Goal: Information Seeking & Learning: Learn about a topic

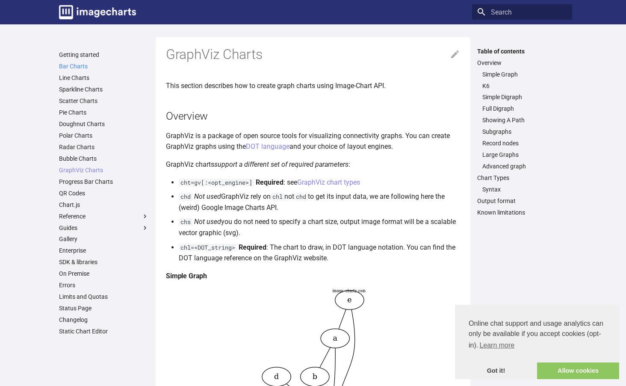
click at [88, 66] on link "Bar Charts" at bounding box center [104, 66] width 90 height 8
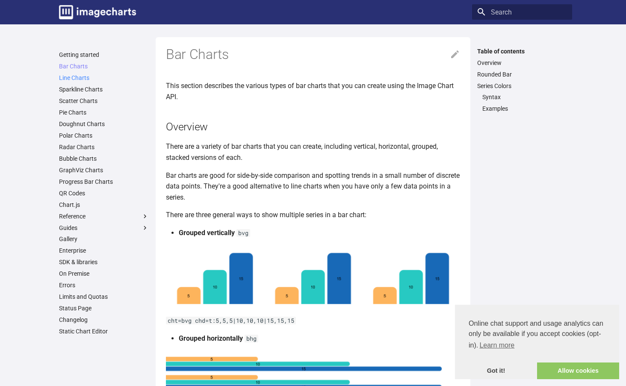
click at [88, 79] on link "Line Charts" at bounding box center [104, 78] width 90 height 8
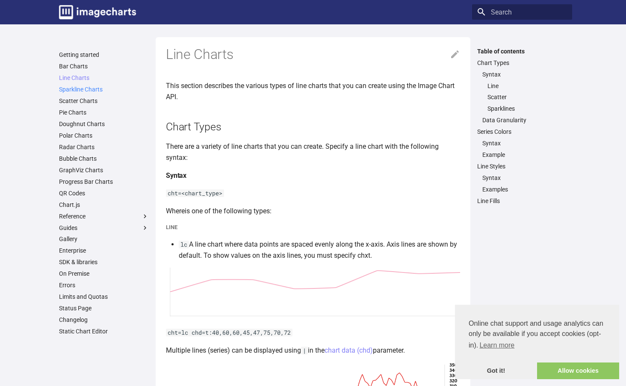
click at [84, 90] on link "Sparkline Charts" at bounding box center [104, 90] width 90 height 8
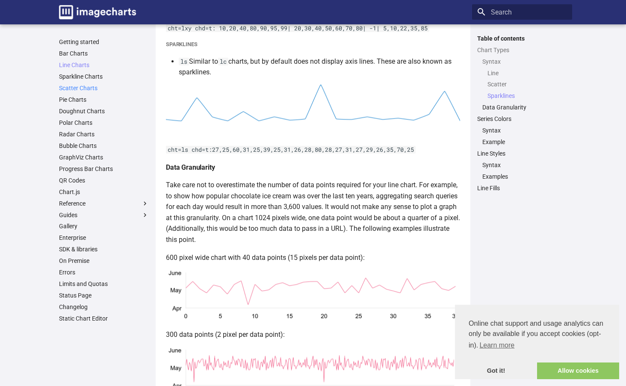
click at [84, 91] on link "Scatter Charts" at bounding box center [104, 88] width 90 height 8
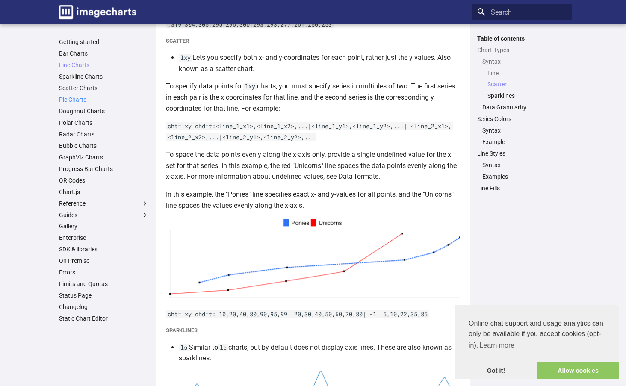
click at [80, 96] on link "Pie Charts" at bounding box center [104, 100] width 90 height 8
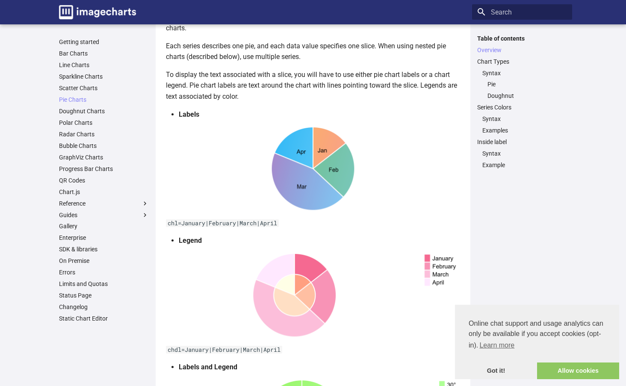
scroll to position [84, 0]
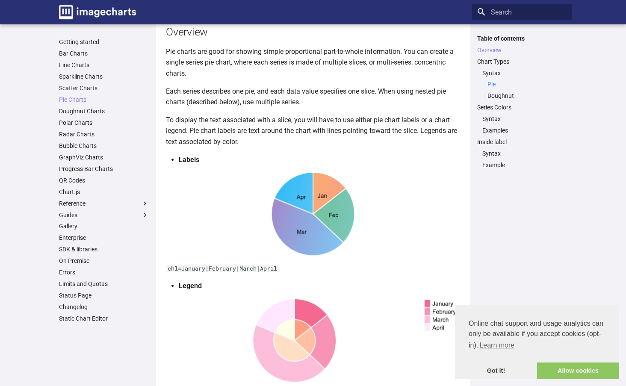
click at [490, 82] on link "Pie" at bounding box center [527, 84] width 80 height 8
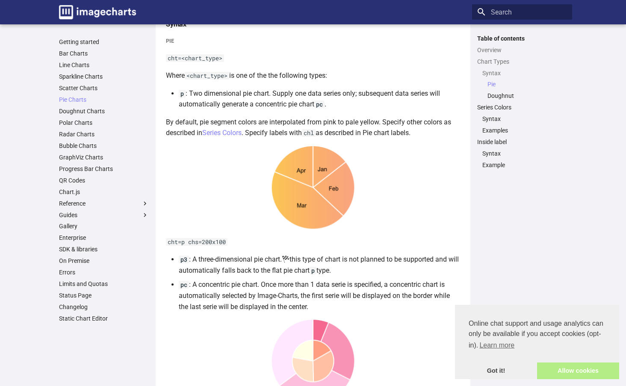
click at [599, 366] on link "Allow cookies" at bounding box center [578, 371] width 82 height 17
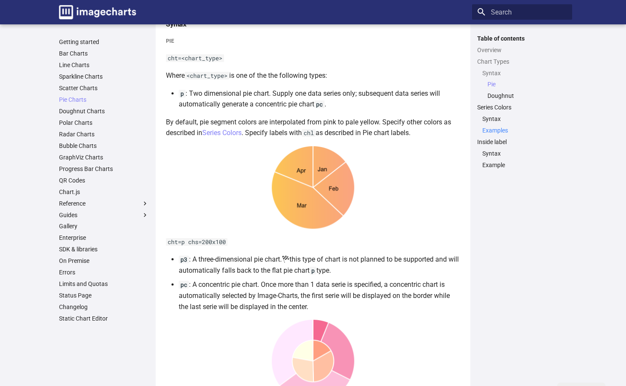
click at [497, 132] on link "Examples" at bounding box center [524, 131] width 85 height 8
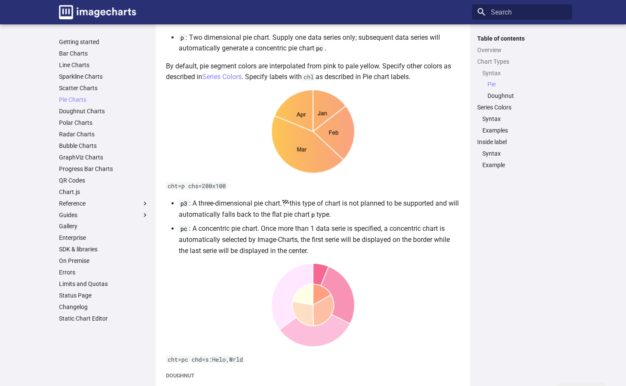
scroll to position [507, 0]
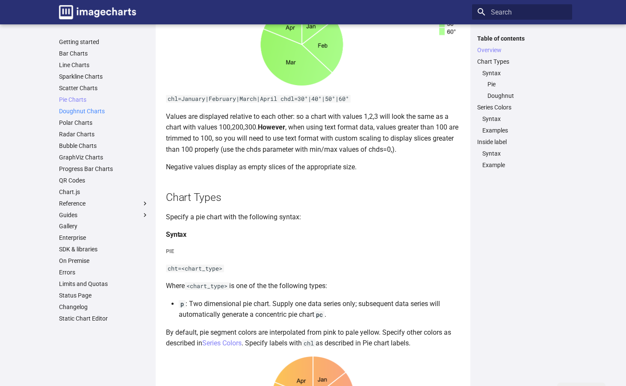
click at [102, 110] on link "Doughnut Charts" at bounding box center [104, 111] width 90 height 8
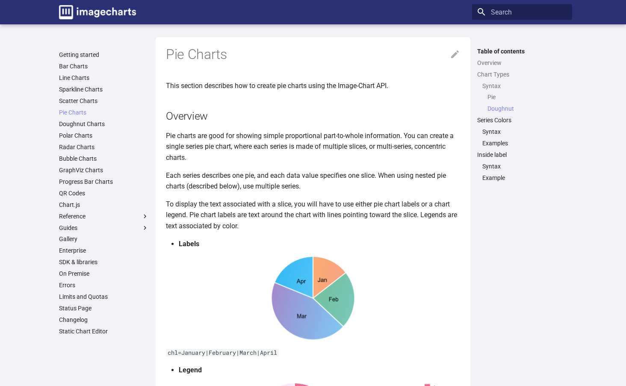
scroll to position [1105, 0]
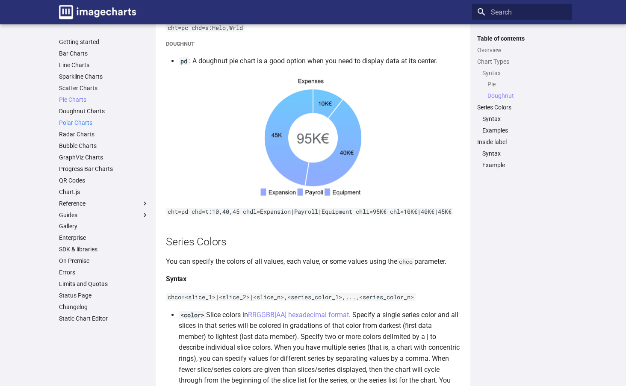
click at [76, 124] on link "Polar Charts" at bounding box center [104, 123] width 90 height 8
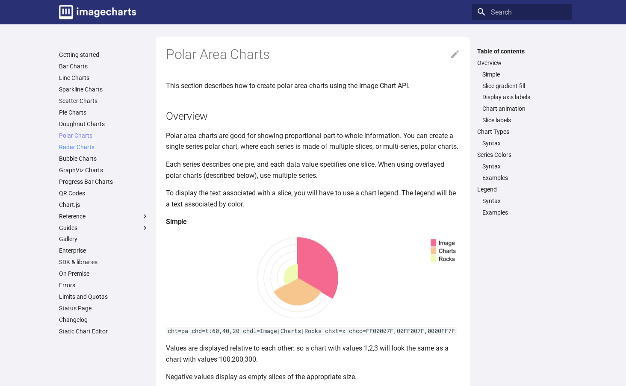
click at [85, 143] on link "Radar Charts" at bounding box center [104, 147] width 90 height 8
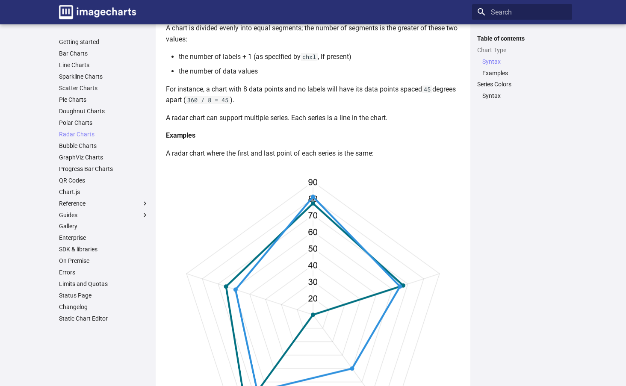
scroll to position [338, 0]
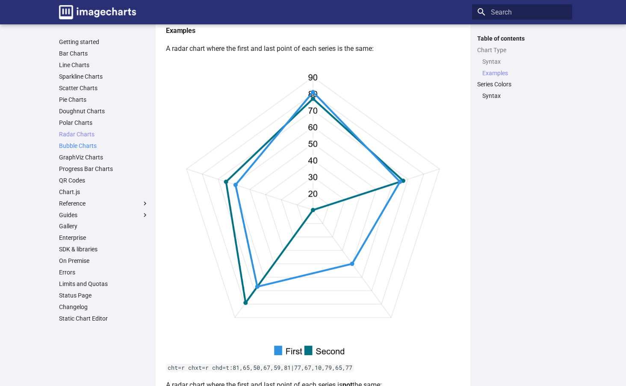
click at [89, 145] on link "Bubble Charts" at bounding box center [104, 146] width 90 height 8
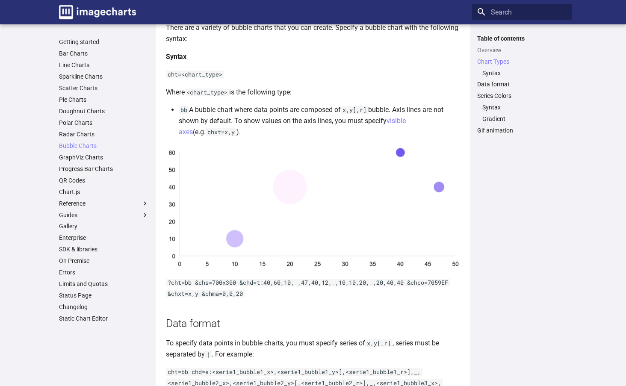
scroll to position [275, 0]
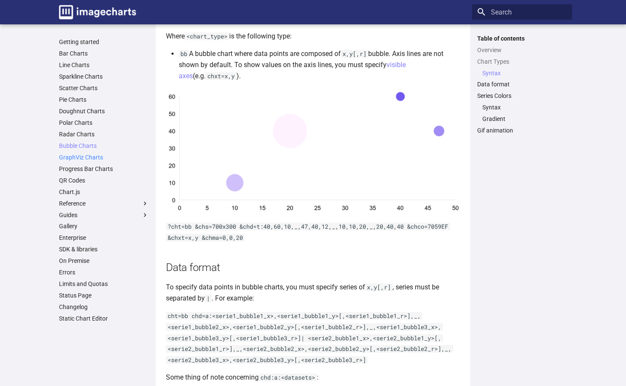
click at [100, 158] on link "GraphViz Charts" at bounding box center [104, 158] width 90 height 8
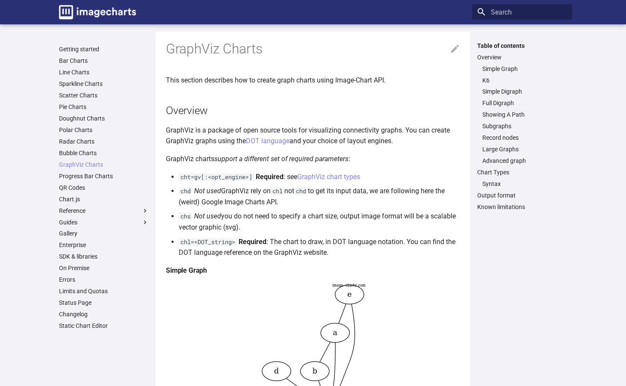
scroll to position [21, 0]
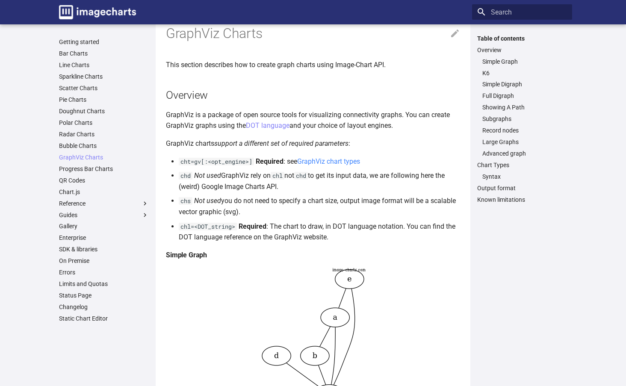
click at [339, 159] on link "GraphViz chart types" at bounding box center [328, 161] width 63 height 8
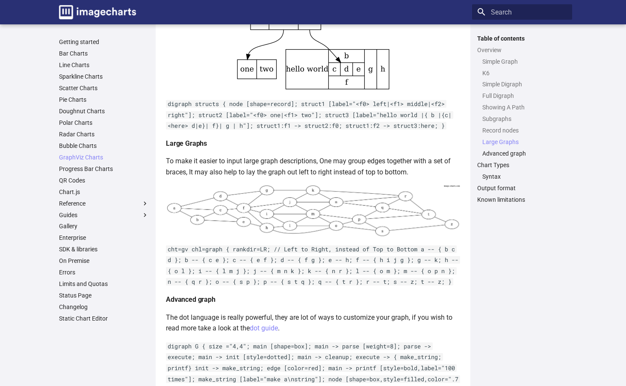
scroll to position [2185, 0]
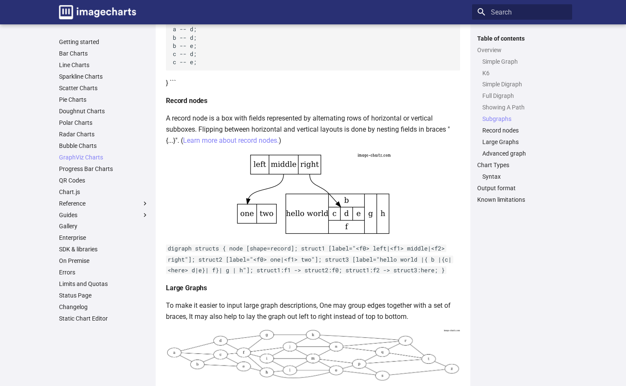
scroll to position [21, 0]
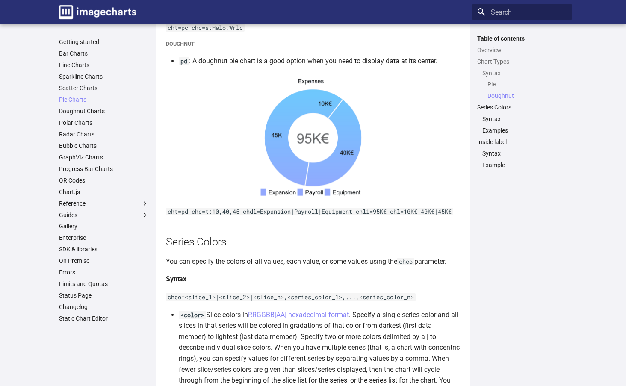
scroll to position [1466, 0]
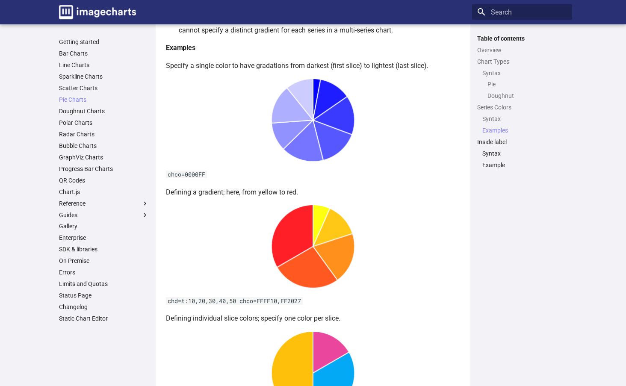
scroll to position [717, 0]
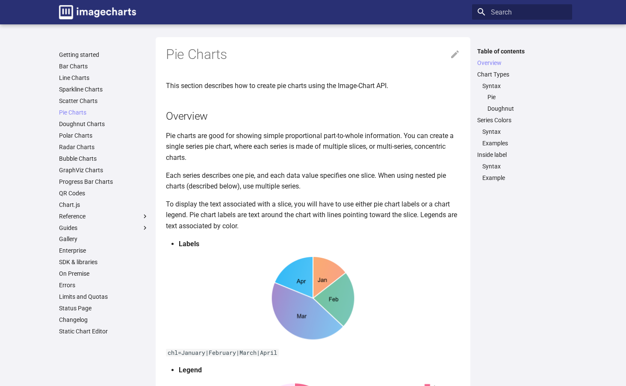
scroll to position [84, 0]
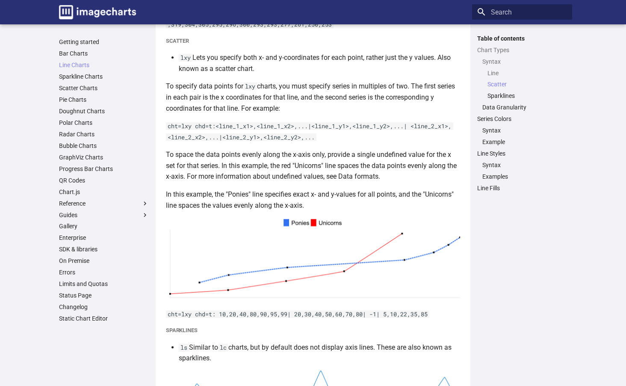
scroll to position [893, 0]
